Goal: Information Seeking & Learning: Learn about a topic

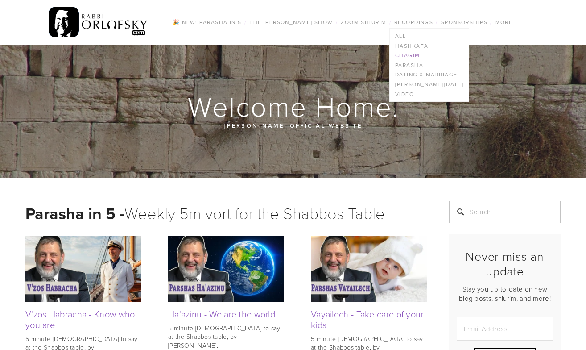
click at [406, 54] on link "Chagim" at bounding box center [429, 55] width 79 height 10
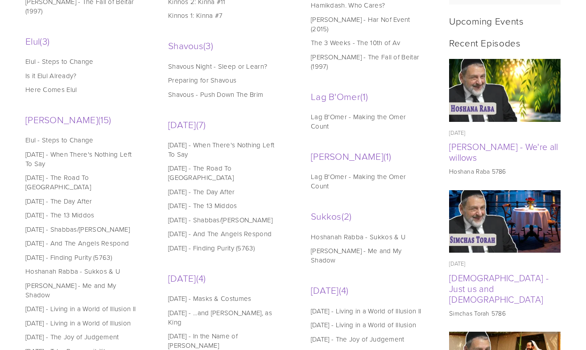
scroll to position [402, 0]
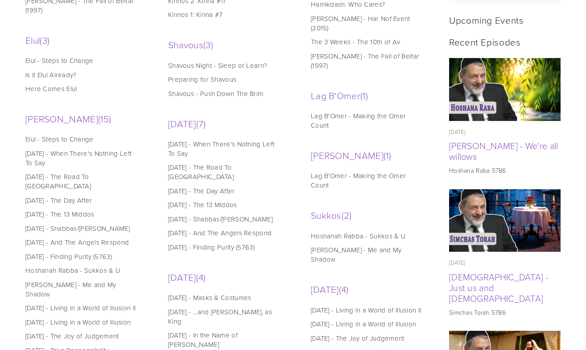
click at [323, 245] on link "[PERSON_NAME] - Me and My Shadow" at bounding box center [368, 254] width 114 height 19
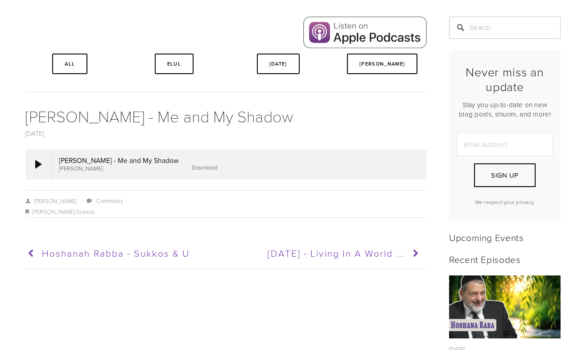
scroll to position [186, 0]
